Goal: Navigation & Orientation: Find specific page/section

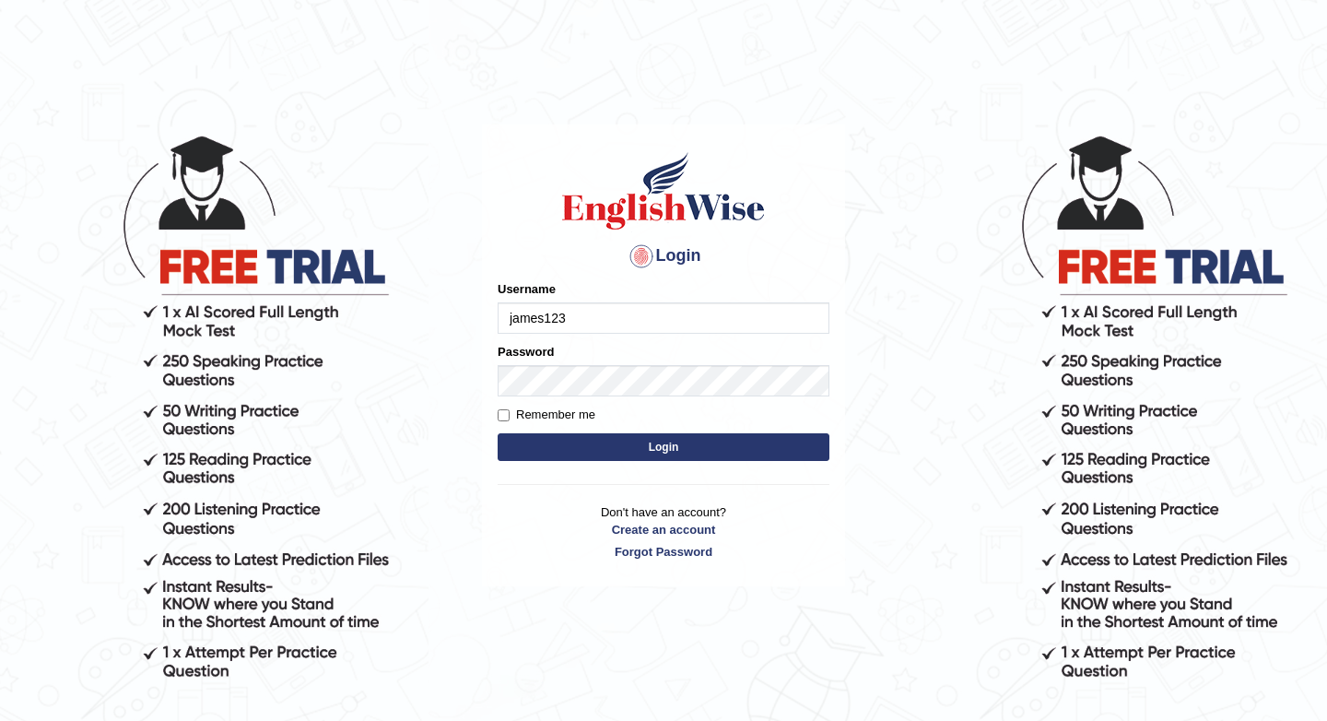
click at [513, 322] on input "james123" at bounding box center [664, 317] width 332 height 31
type input "James123"
click at [509, 415] on input "Remember me" at bounding box center [504, 415] width 12 height 12
checkbox input "true"
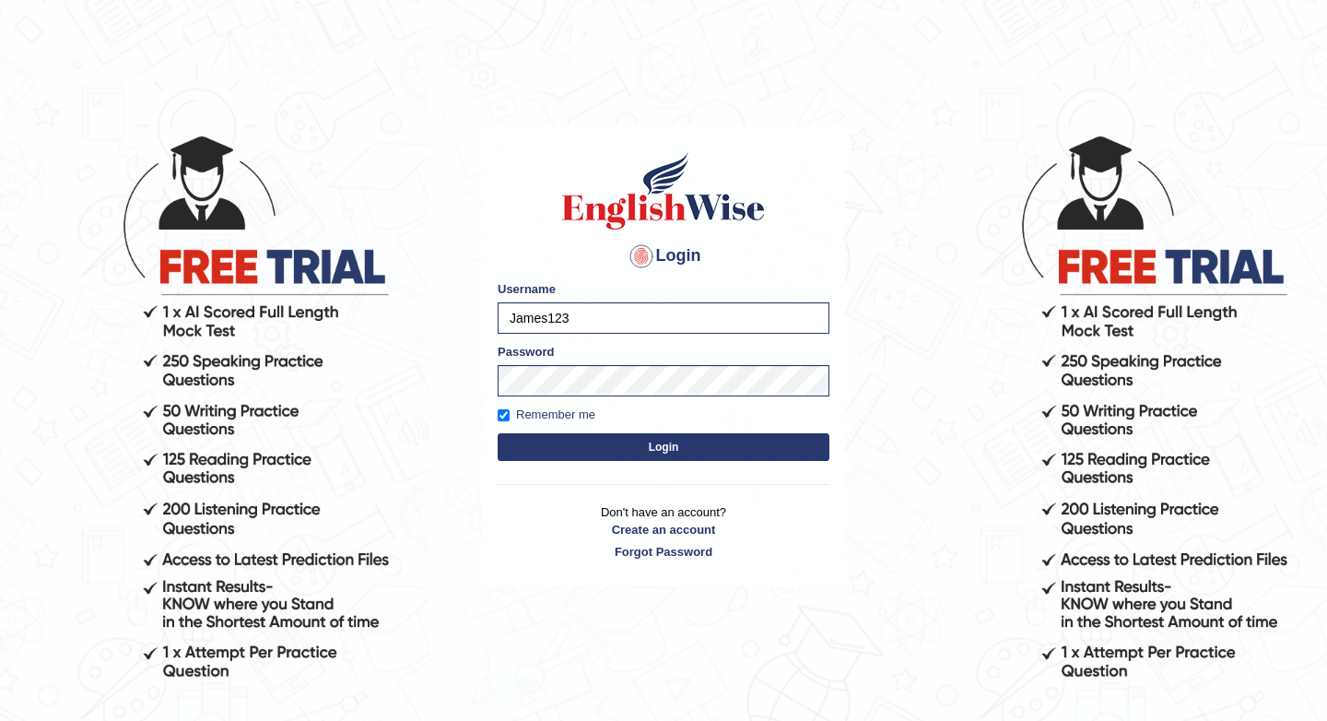
click at [646, 443] on button "Login" at bounding box center [664, 447] width 332 height 28
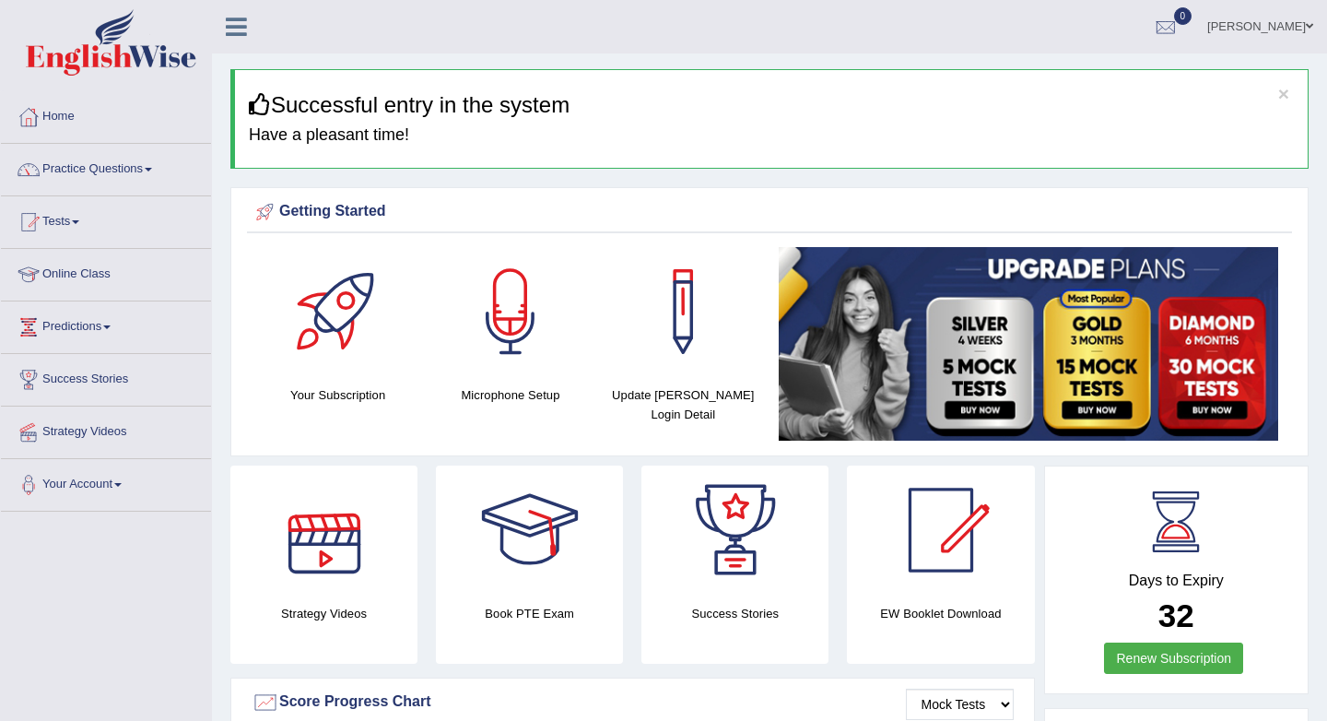
click at [350, 548] on div at bounding box center [324, 529] width 129 height 129
